Goal: Check status: Check status

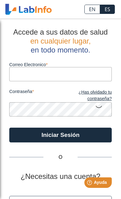
type input "[EMAIL_ADDRESS][DOMAIN_NAME]"
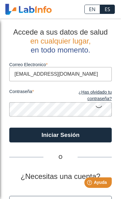
click at [60, 135] on button "Iniciar Sesión" at bounding box center [60, 134] width 103 height 15
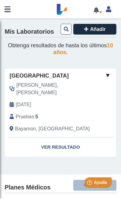
click at [66, 137] on link "Ver Resultado" at bounding box center [60, 146] width 111 height 19
